Goal: Task Accomplishment & Management: Use online tool/utility

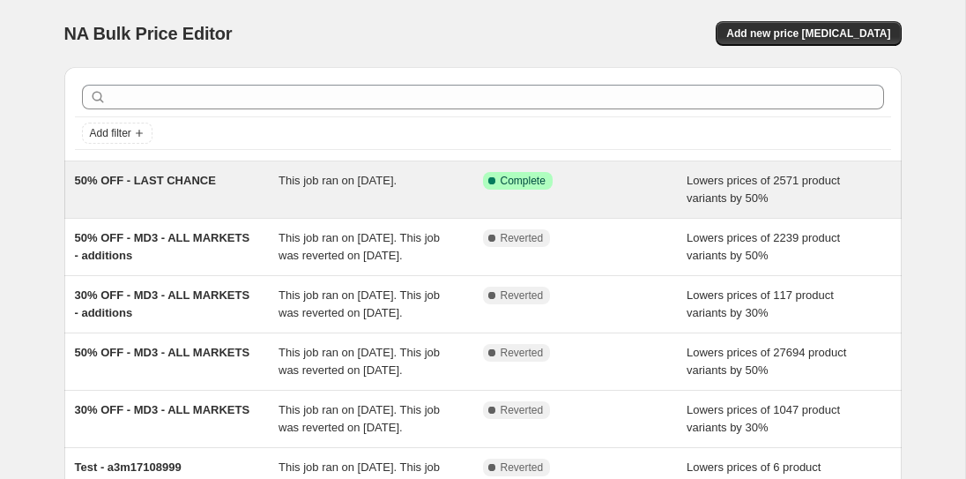
click at [353, 187] on div "This job ran on [DATE]." at bounding box center [381, 189] width 204 height 35
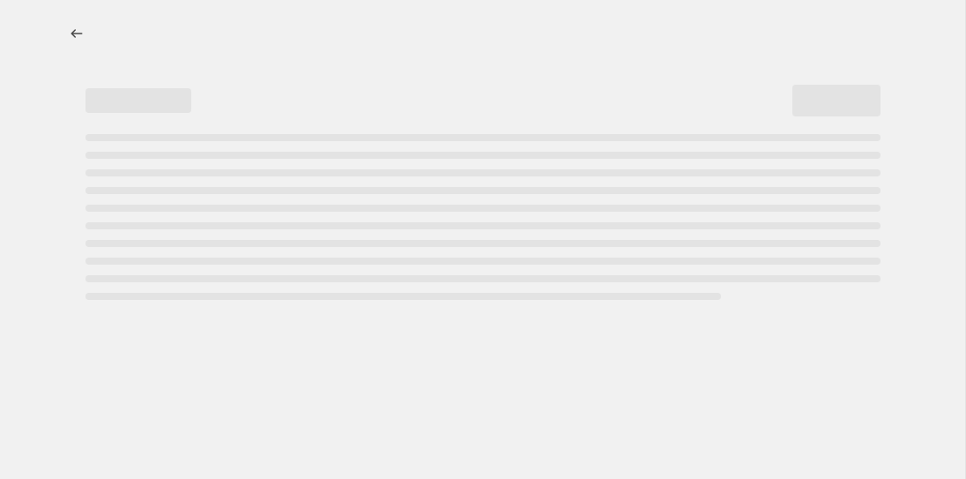
select select "percentage"
select select "collection"
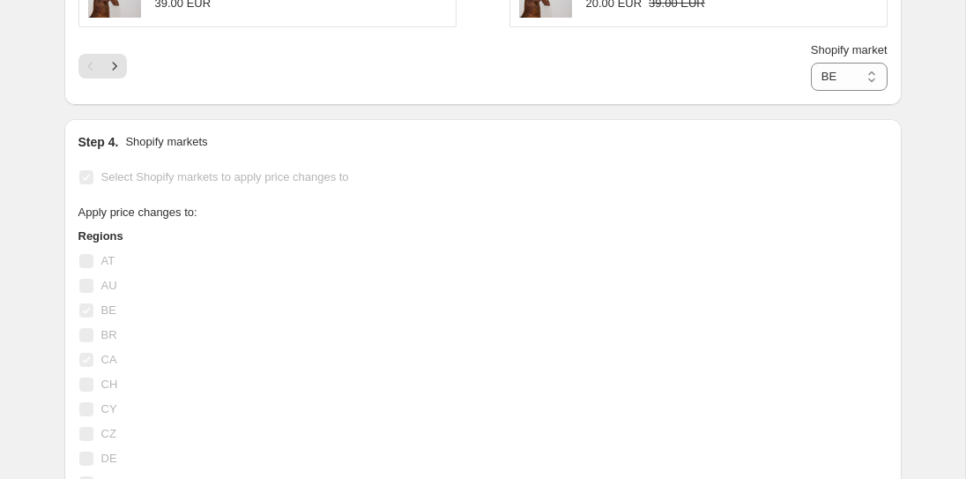
scroll to position [1752, 0]
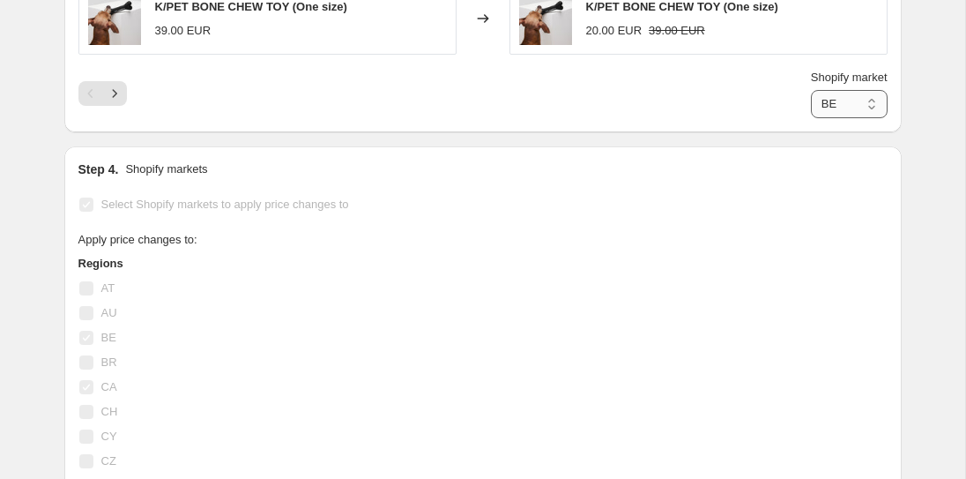
click at [840, 108] on select "BE CA GR JP MX PL" at bounding box center [849, 104] width 77 height 28
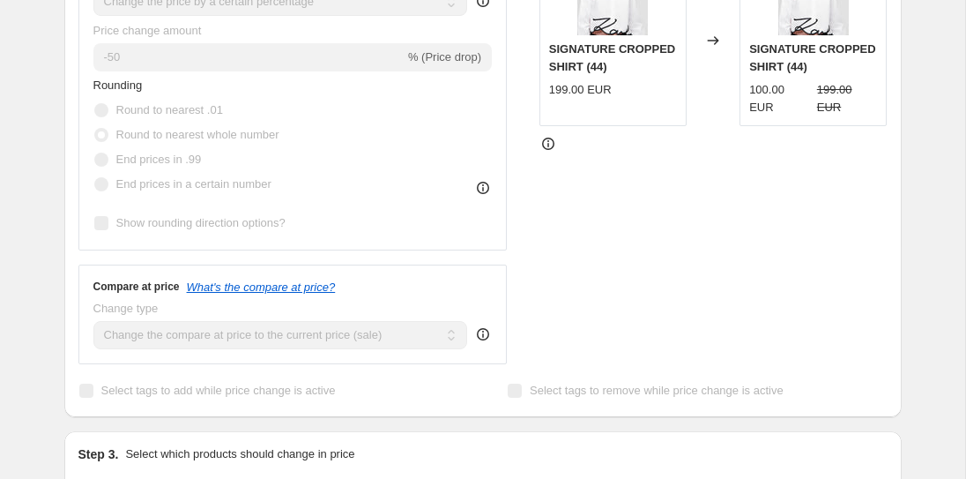
scroll to position [0, 0]
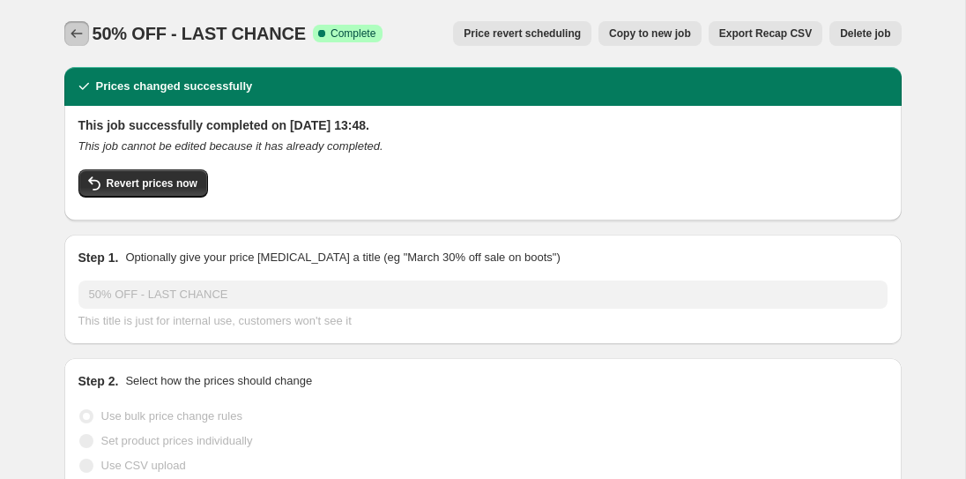
click at [74, 26] on icon "Price change jobs" at bounding box center [77, 34] width 18 height 18
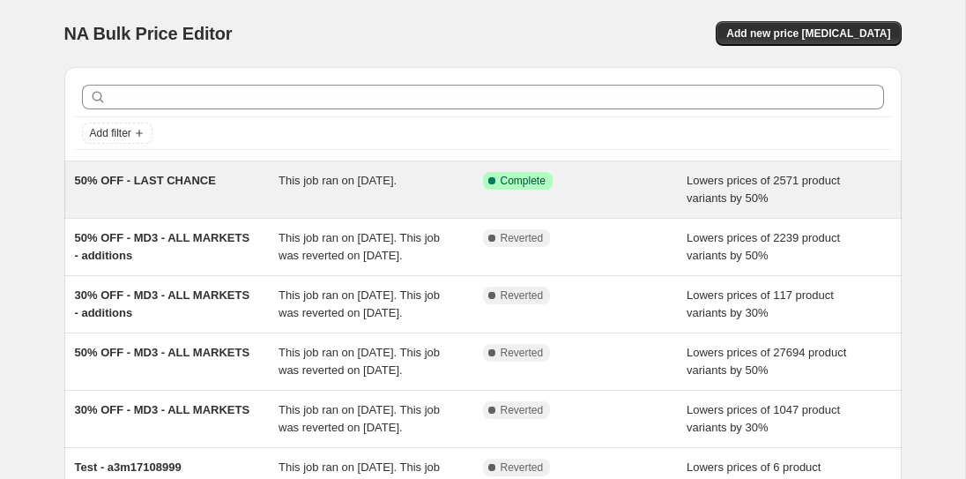
click at [190, 201] on div "50% OFF - LAST CHANCE" at bounding box center [177, 189] width 204 height 35
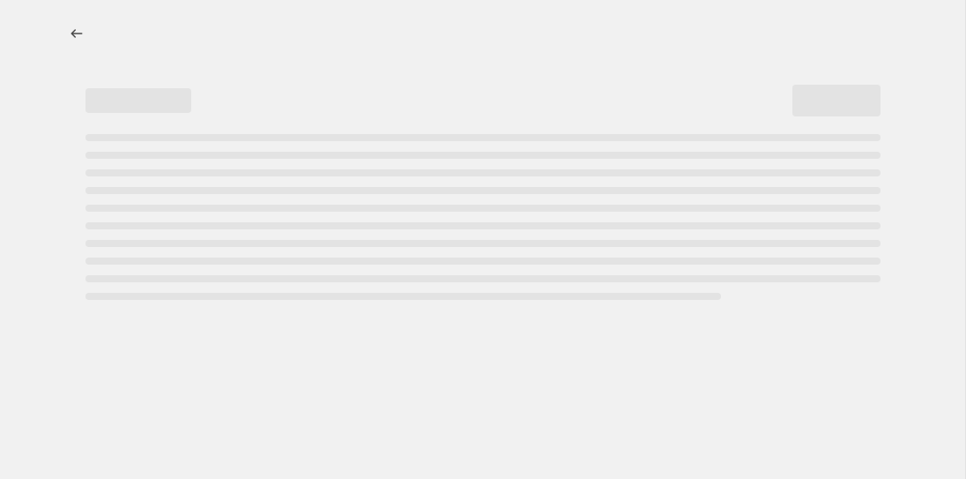
select select "percentage"
select select "collection"
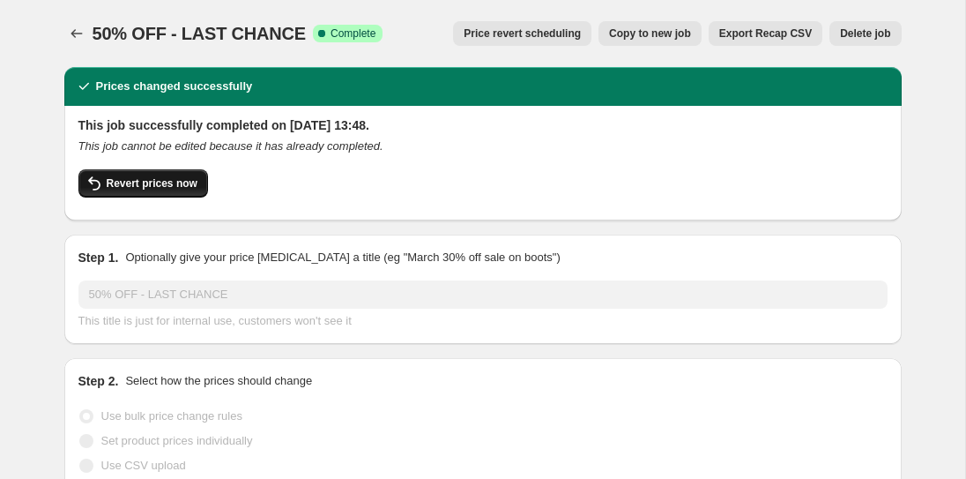
click at [171, 191] on button "Revert prices now" at bounding box center [143, 183] width 130 height 28
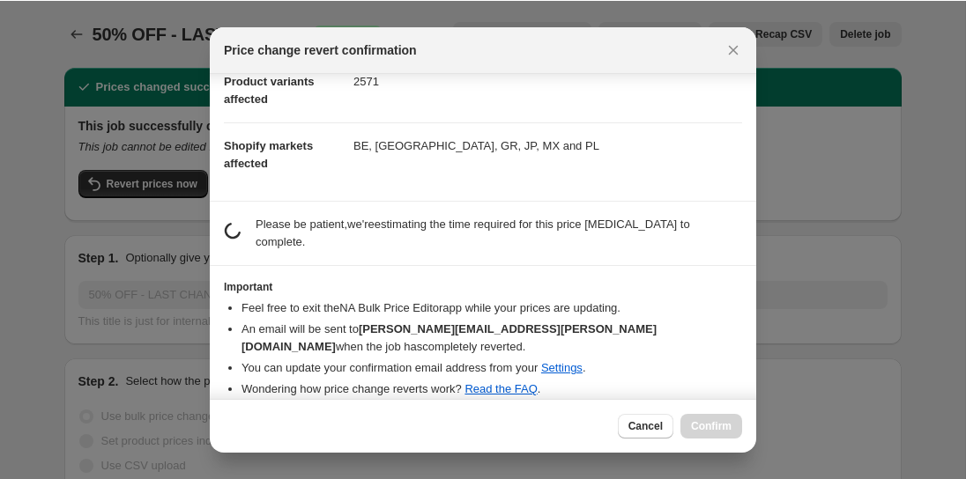
scroll to position [92, 0]
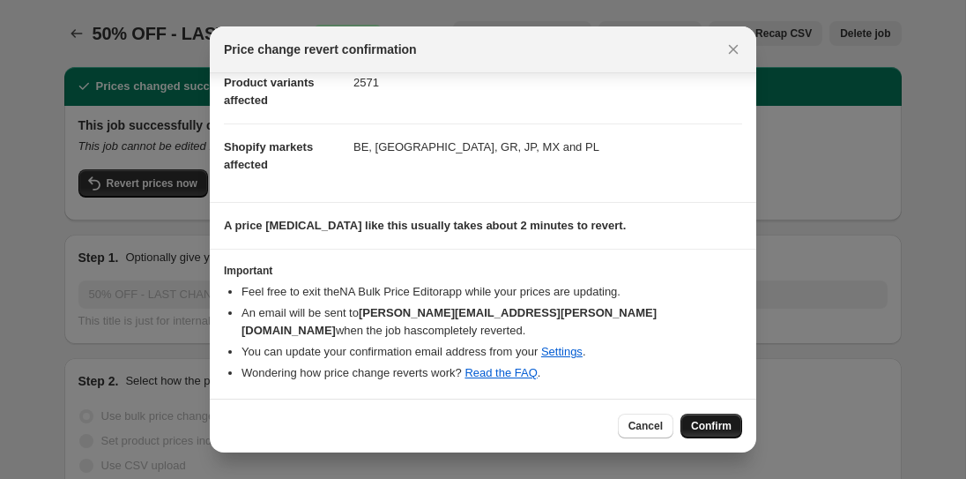
click at [711, 429] on span "Confirm" at bounding box center [711, 426] width 41 height 14
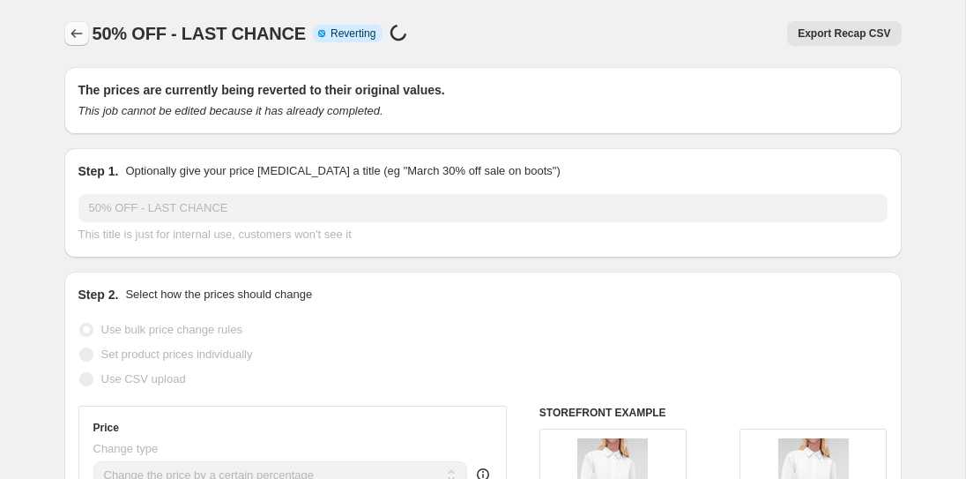
click at [74, 31] on icon "Price change jobs" at bounding box center [77, 34] width 18 height 18
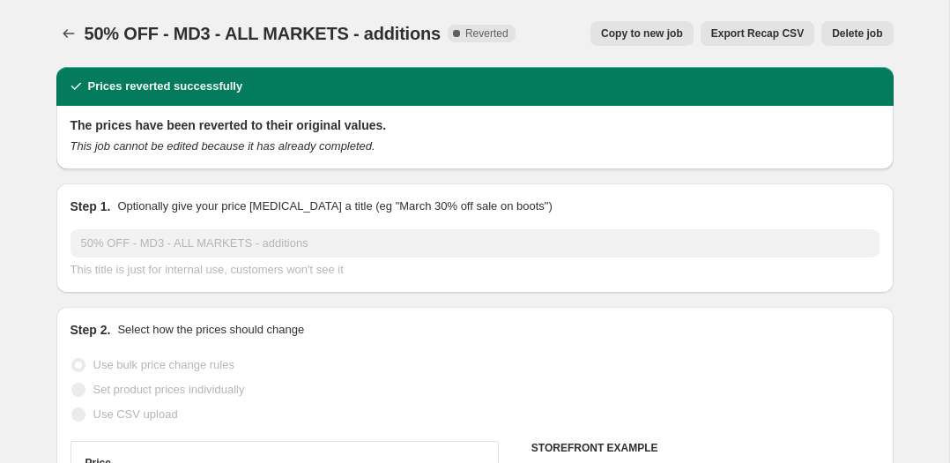
select select "percentage"
select select "collection"
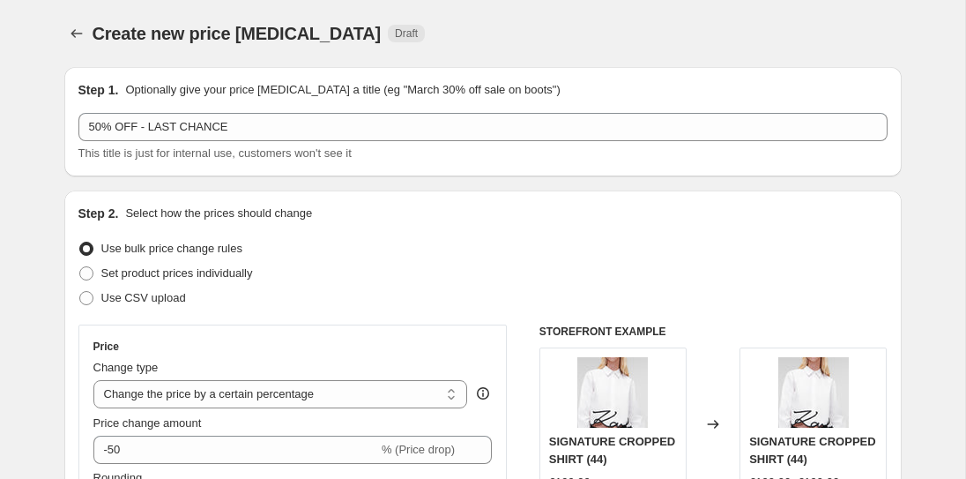
select select "percentage"
select select "collection"
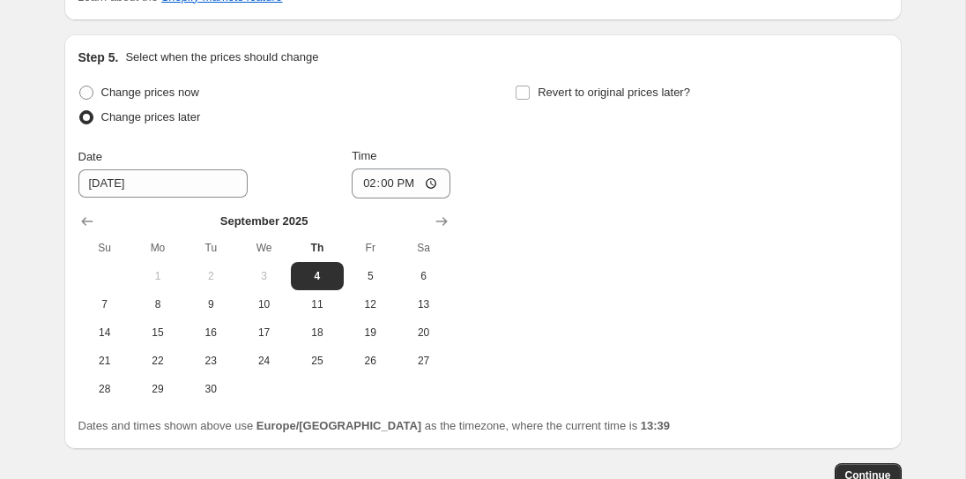
click at [602, 138] on div "Change prices now Change prices later Date [DATE] Time 14:00 [DATE] Su Mo Tu We…" at bounding box center [482, 241] width 809 height 323
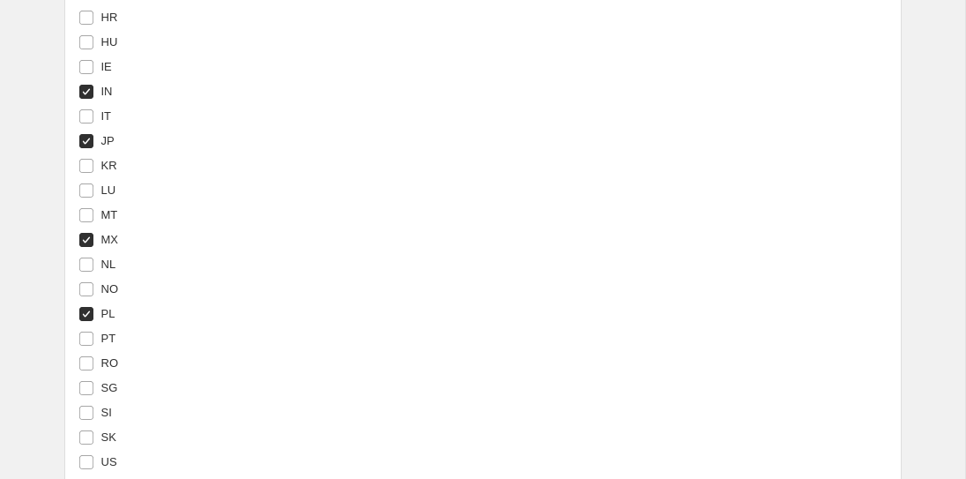
scroll to position [2152, 0]
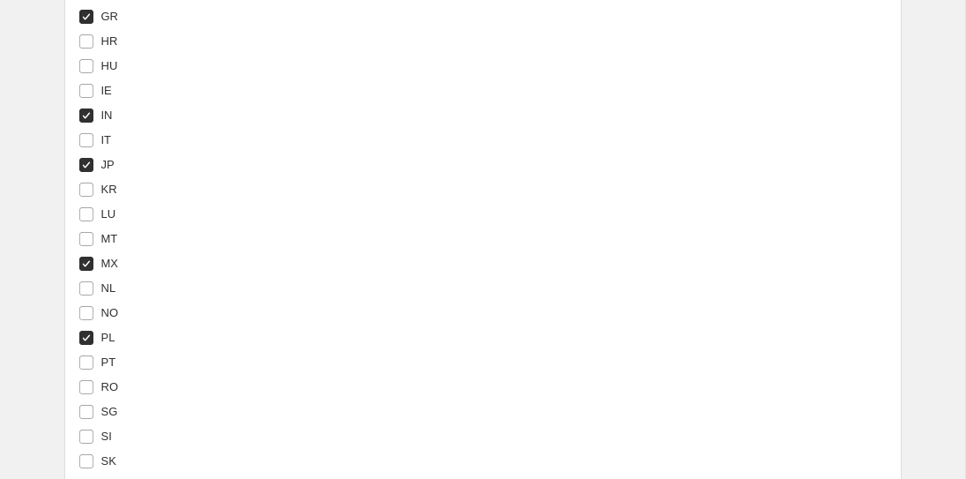
click at [93, 113] on input "IN" at bounding box center [86, 115] width 14 height 14
checkbox input "false"
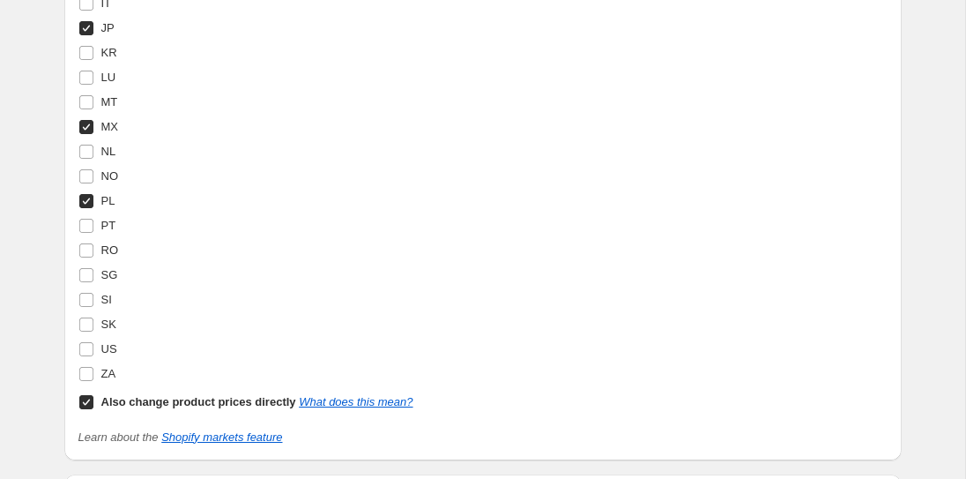
scroll to position [2291, 0]
click at [85, 398] on input "Also change product prices directly What does this mean?" at bounding box center [86, 400] width 14 height 14
checkbox input "false"
select select "87112745227"
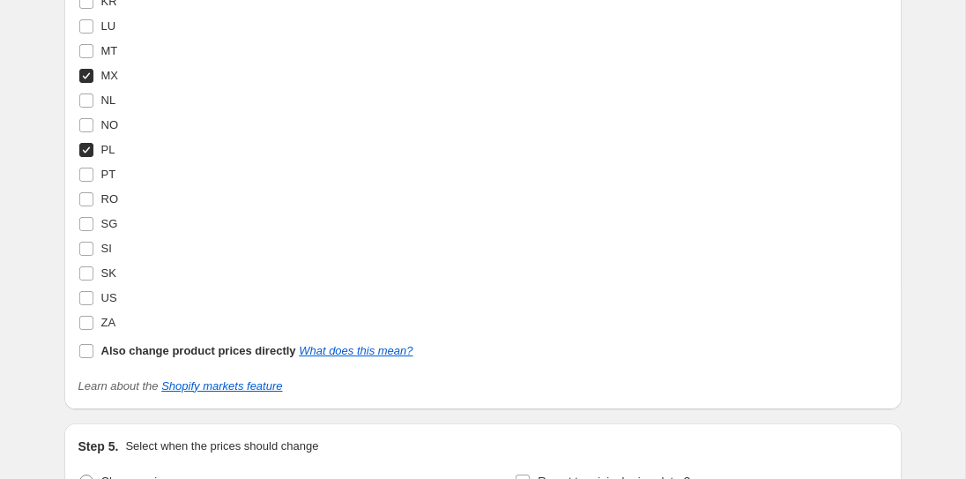
scroll to position [2344, 0]
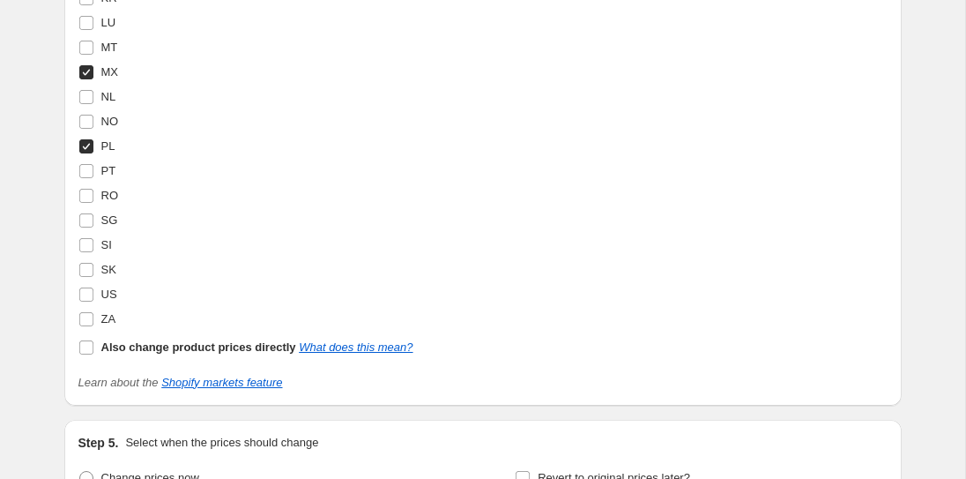
click at [374, 354] on label "Also change product prices directly What does this mean?" at bounding box center [245, 347] width 335 height 25
click at [93, 354] on input "Also change product prices directly What does this mean?" at bounding box center [86, 347] width 14 height 14
checkbox input "true"
select select "direct"
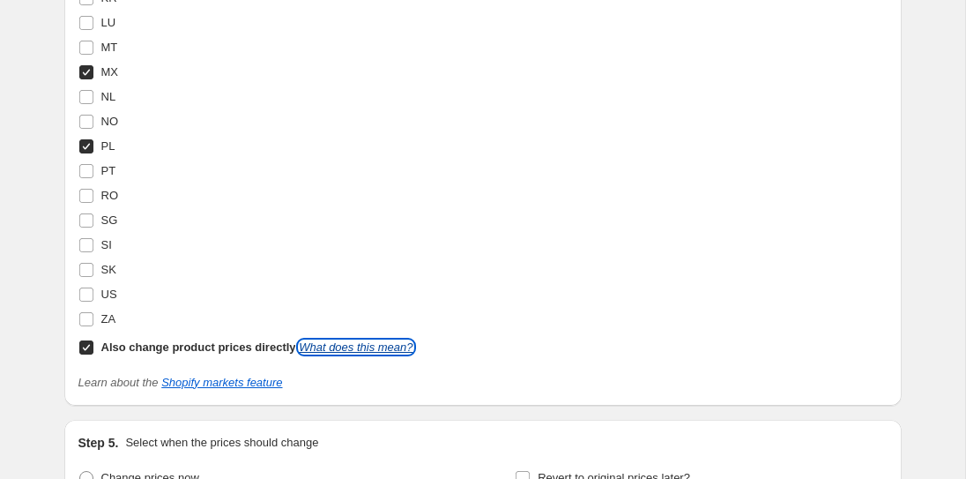
click at [372, 344] on link "What does this mean?" at bounding box center [356, 346] width 114 height 13
click at [85, 348] on input "Also change product prices directly What does this mean?" at bounding box center [86, 347] width 14 height 14
checkbox input "false"
select select "87112745227"
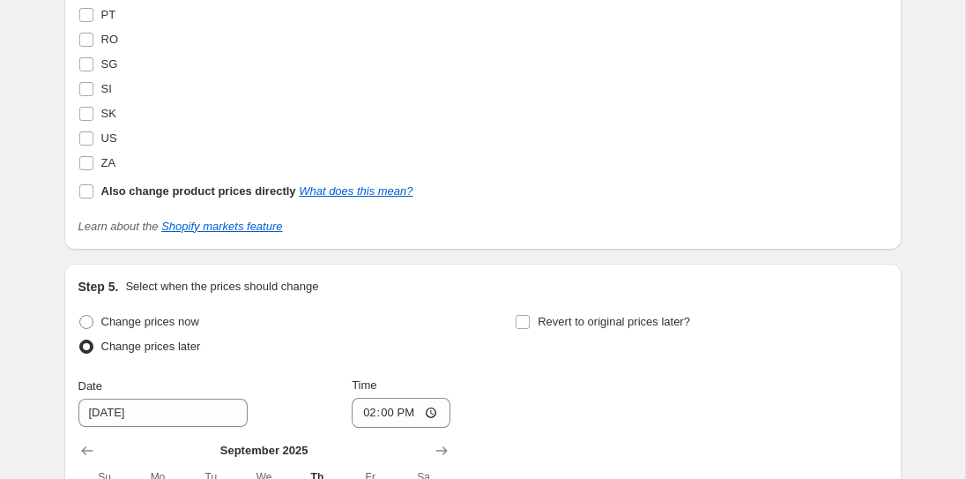
scroll to position [2547, 0]
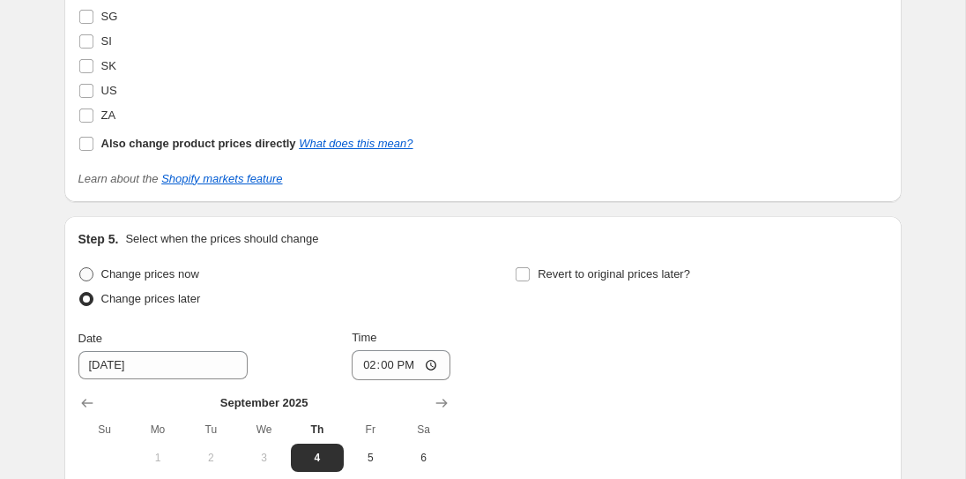
click at [90, 277] on span at bounding box center [86, 274] width 14 height 14
click at [80, 268] on input "Change prices now" at bounding box center [79, 267] width 1 height 1
radio input "true"
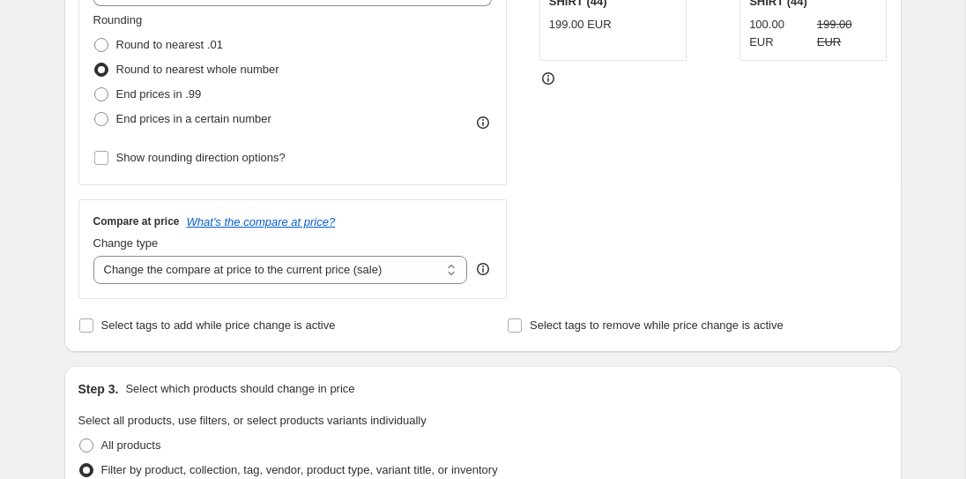
scroll to position [457, 0]
click at [277, 275] on select "Change the compare at price to the current price (sale) Change the compare at p…" at bounding box center [280, 270] width 375 height 28
click at [93, 256] on select "Change the compare at price to the current price (sale) Change the compare at p…" at bounding box center [280, 270] width 375 height 28
click at [574, 266] on div "STOREFRONT EXAMPLE SIGNATURE CROPPED SHIRT (44) 199.00 EUR Changed to SIGNATURE…" at bounding box center [713, 84] width 348 height 432
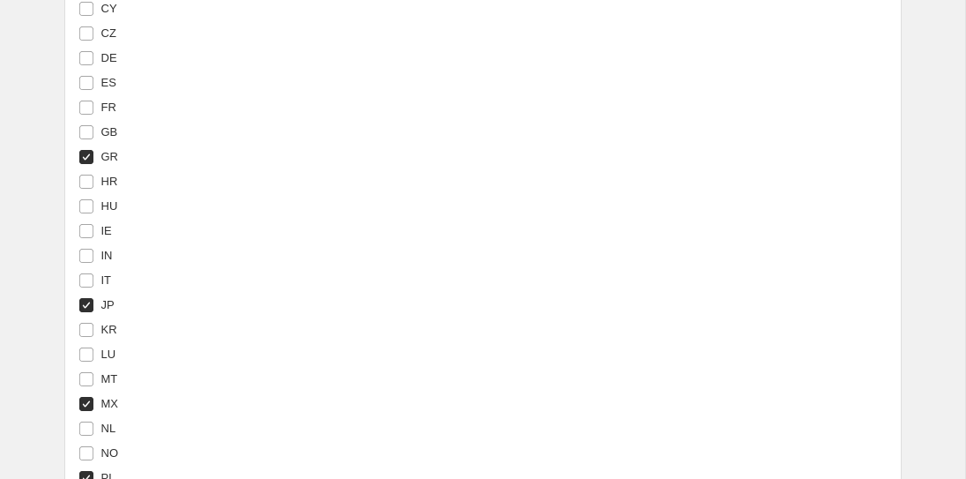
scroll to position [2541, 0]
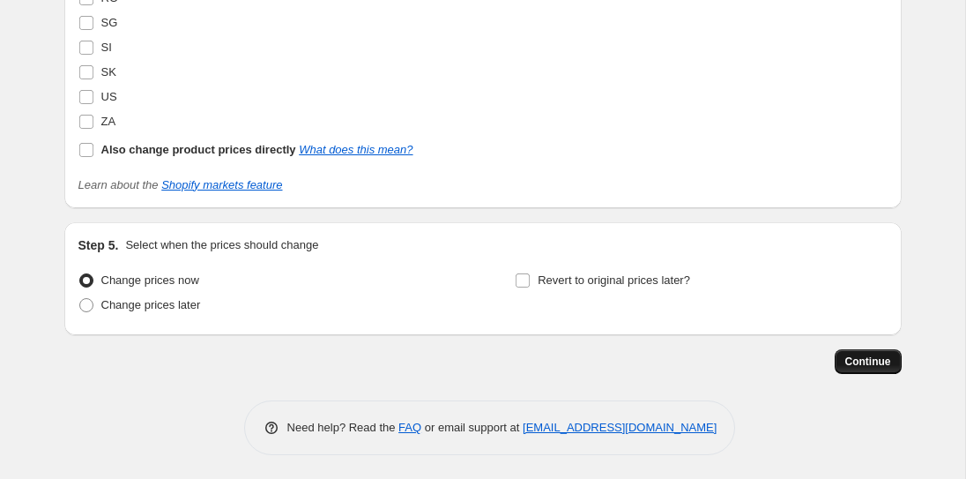
click at [877, 363] on span "Continue" at bounding box center [868, 361] width 46 height 14
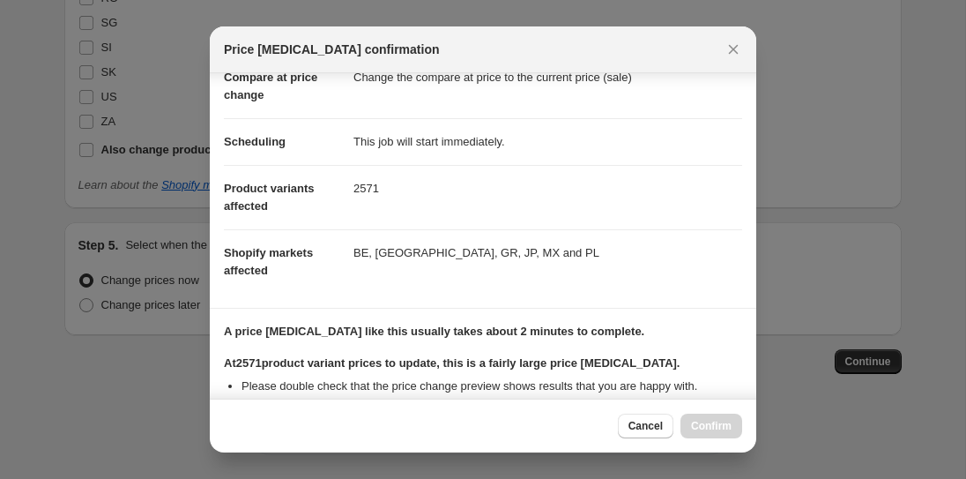
scroll to position [315, 0]
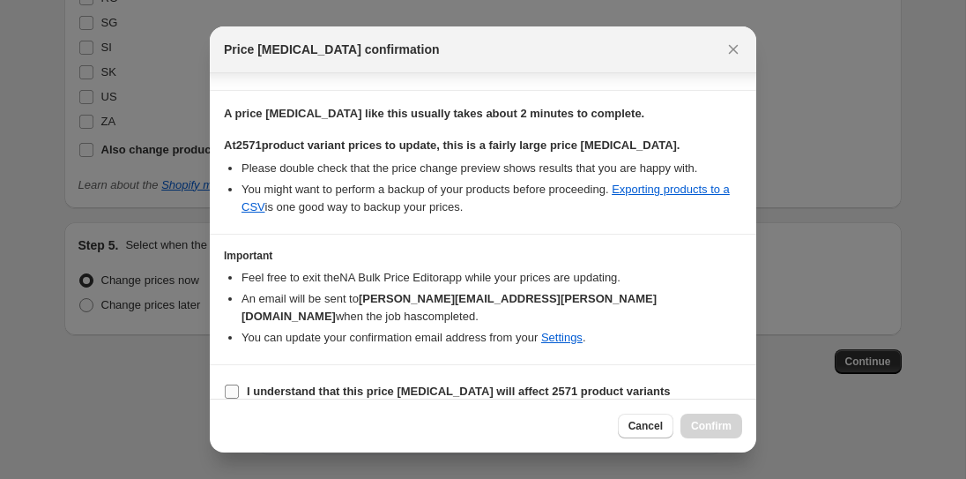
click at [418, 384] on b "I understand that this price [MEDICAL_DATA] will affect 2571 product variants" at bounding box center [459, 390] width 424 height 13
click at [239, 384] on input "I understand that this price [MEDICAL_DATA] will affect 2571 product variants" at bounding box center [232, 391] width 14 height 14
checkbox input "true"
click at [730, 425] on span "Confirm" at bounding box center [711, 426] width 41 height 14
